Goal: Task Accomplishment & Management: Manage account settings

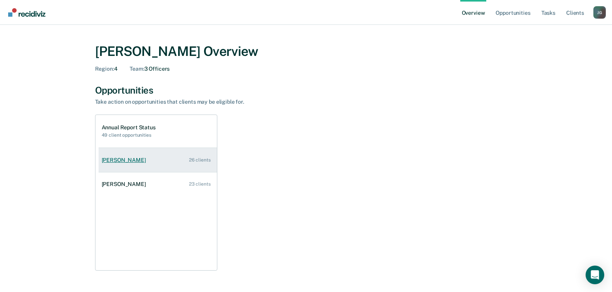
click at [121, 162] on div "[PERSON_NAME]" at bounding box center [125, 160] width 47 height 7
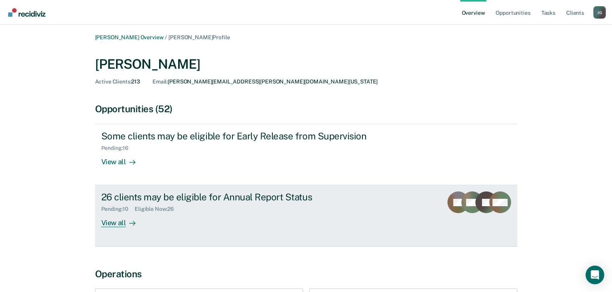
click at [120, 218] on div "View all" at bounding box center [122, 219] width 43 height 15
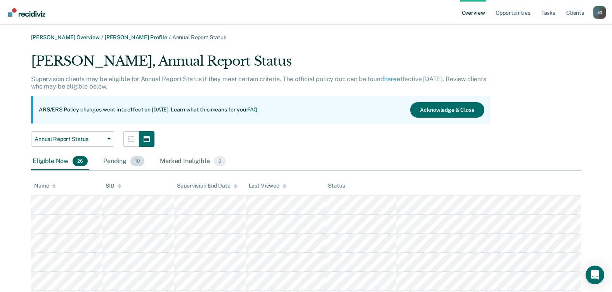
click at [136, 165] on span "10" at bounding box center [137, 161] width 14 height 10
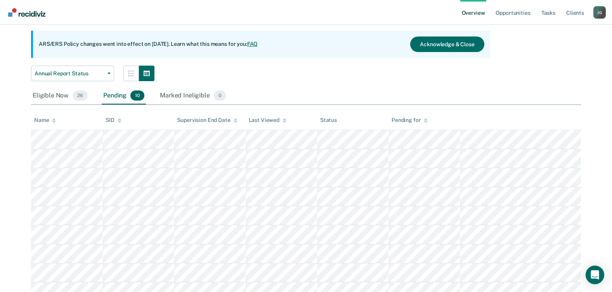
scroll to position [78, 0]
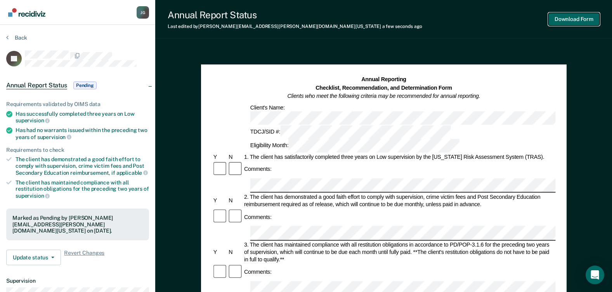
click at [576, 22] on button "Download Form" at bounding box center [573, 19] width 51 height 13
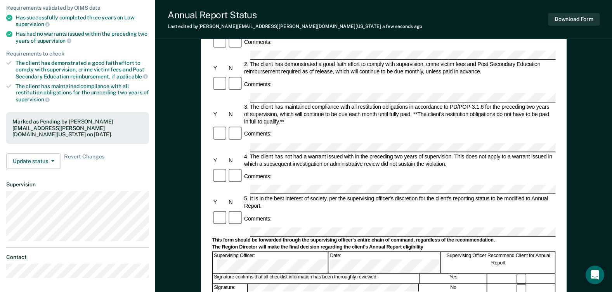
scroll to position [116, 0]
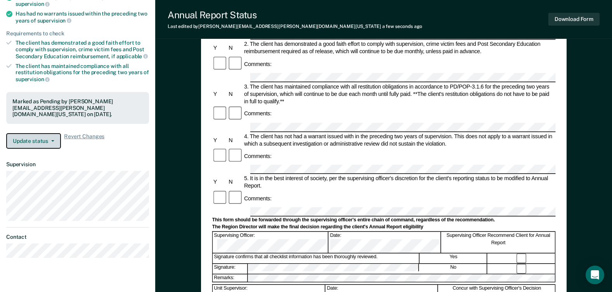
click at [25, 136] on button "Update status" at bounding box center [33, 141] width 55 height 16
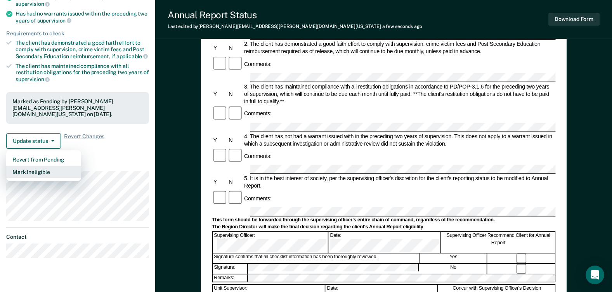
click at [34, 166] on button "Mark Ineligible" at bounding box center [43, 172] width 75 height 12
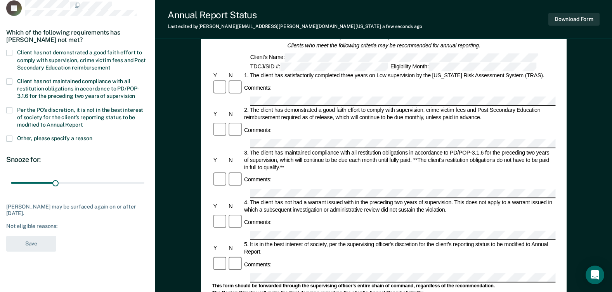
scroll to position [0, 0]
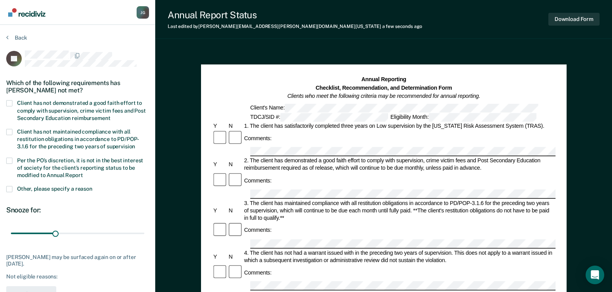
click at [8, 102] on span at bounding box center [9, 103] width 6 height 6
click at [110, 115] on input "Client has not demonstrated a good faith effort to comply with supervision, cri…" at bounding box center [110, 115] width 0 height 0
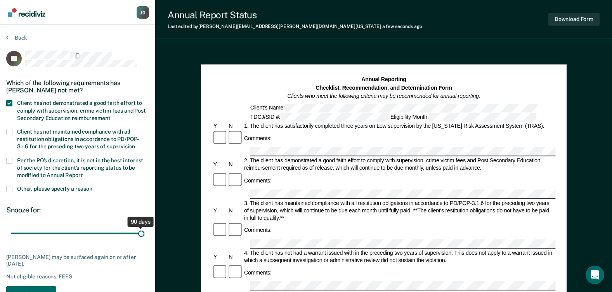
drag, startPoint x: 56, startPoint y: 234, endPoint x: 154, endPoint y: 239, distance: 97.9
type input "90"
click at [144, 239] on input "range" at bounding box center [77, 234] width 133 height 14
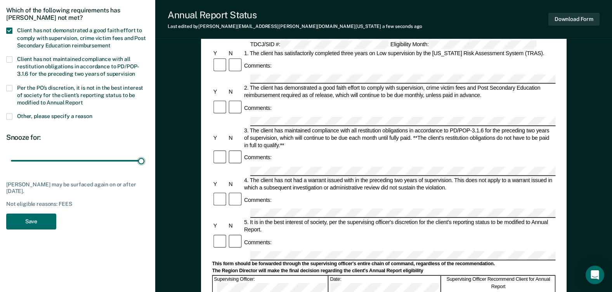
scroll to position [78, 0]
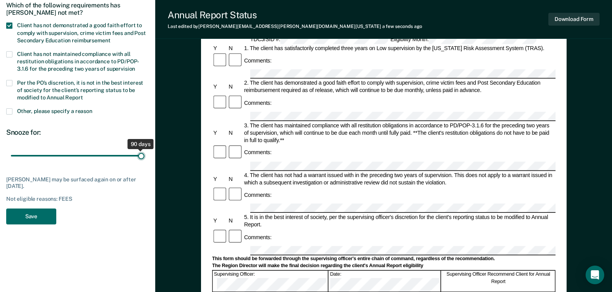
drag, startPoint x: 142, startPoint y: 154, endPoint x: 147, endPoint y: 154, distance: 4.7
click at [144, 154] on input "range" at bounding box center [77, 156] width 133 height 14
click at [40, 214] on button "Save" at bounding box center [31, 216] width 50 height 16
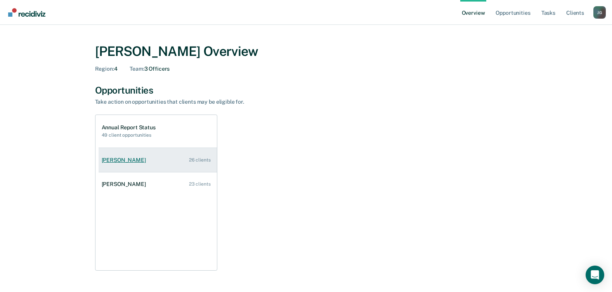
click at [132, 158] on div "[PERSON_NAME]" at bounding box center [125, 160] width 47 height 7
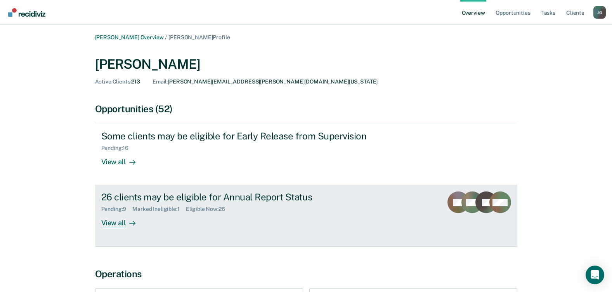
click at [127, 201] on div "26 clients may be eligible for Annual Report Status" at bounding box center [237, 196] width 272 height 11
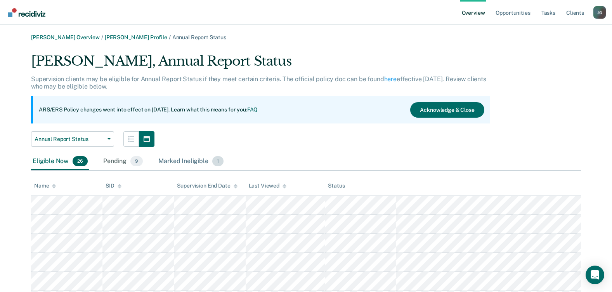
click at [168, 160] on div "Marked Ineligible 1" at bounding box center [191, 161] width 68 height 17
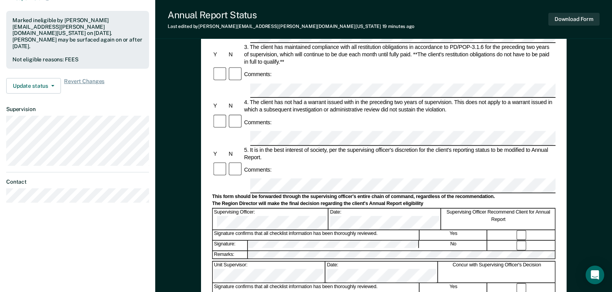
scroll to position [193, 0]
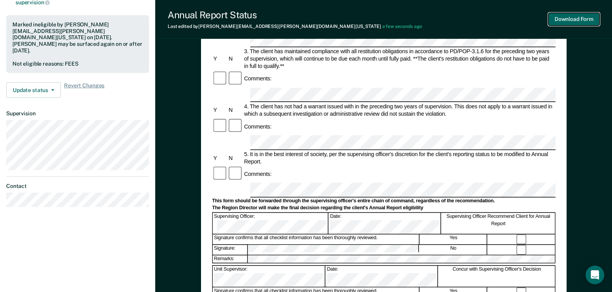
click at [578, 19] on button "Download Form" at bounding box center [573, 19] width 51 height 13
